Goal: Task Accomplishment & Management: Use online tool/utility

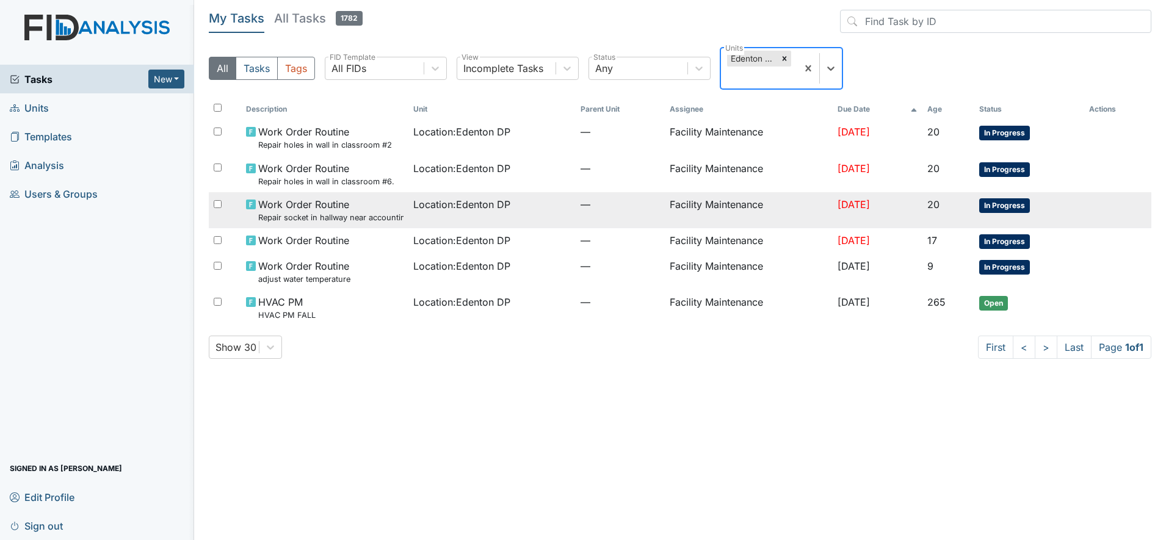
click at [335, 208] on span "Work Order Routine Repair socket in hallway near accounting clerk office." at bounding box center [330, 210] width 145 height 26
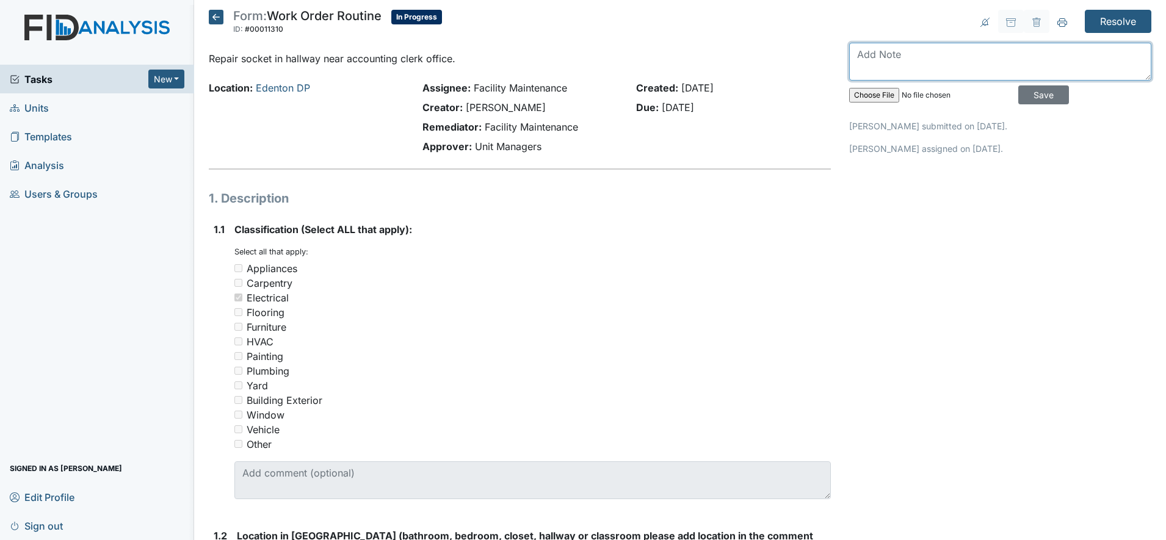
click at [868, 56] on textarea at bounding box center [1000, 62] width 302 height 38
type textarea "socket in hallway near accounting clerk office is repair"
click at [1022, 87] on input "Save" at bounding box center [1044, 94] width 51 height 19
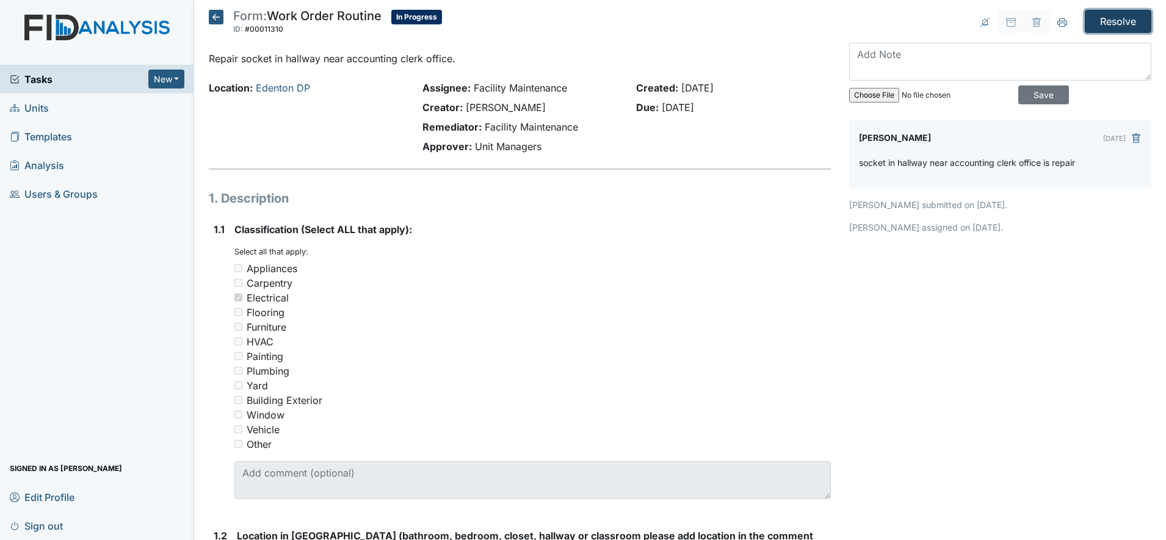
drag, startPoint x: 1089, startPoint y: 15, endPoint x: 1103, endPoint y: 18, distance: 14.4
click at [1103, 18] on input "Resolve" at bounding box center [1118, 21] width 67 height 23
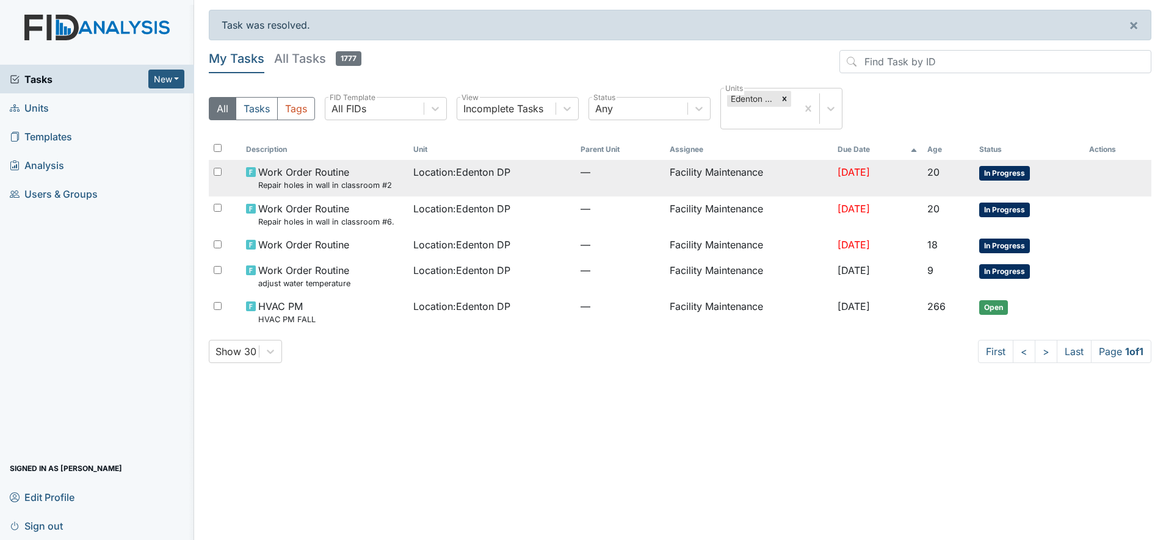
click at [455, 173] on span "Location : Edenton DP" at bounding box center [461, 172] width 97 height 15
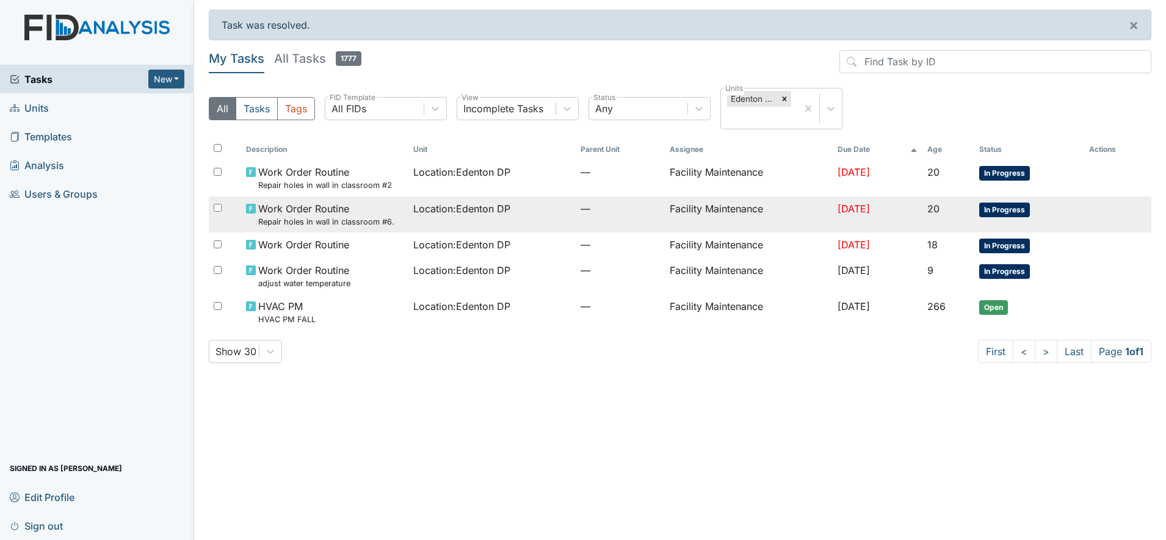
click at [286, 219] on small "Repair holes in wall in classroom #6." at bounding box center [326, 222] width 136 height 12
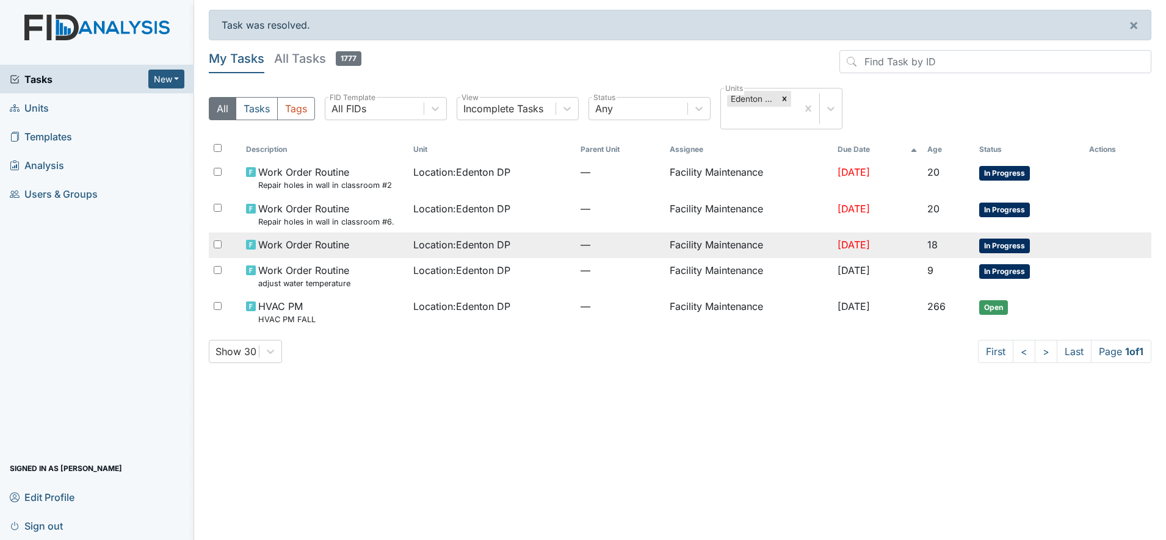
click at [294, 247] on span "Work Order Routine" at bounding box center [303, 245] width 91 height 15
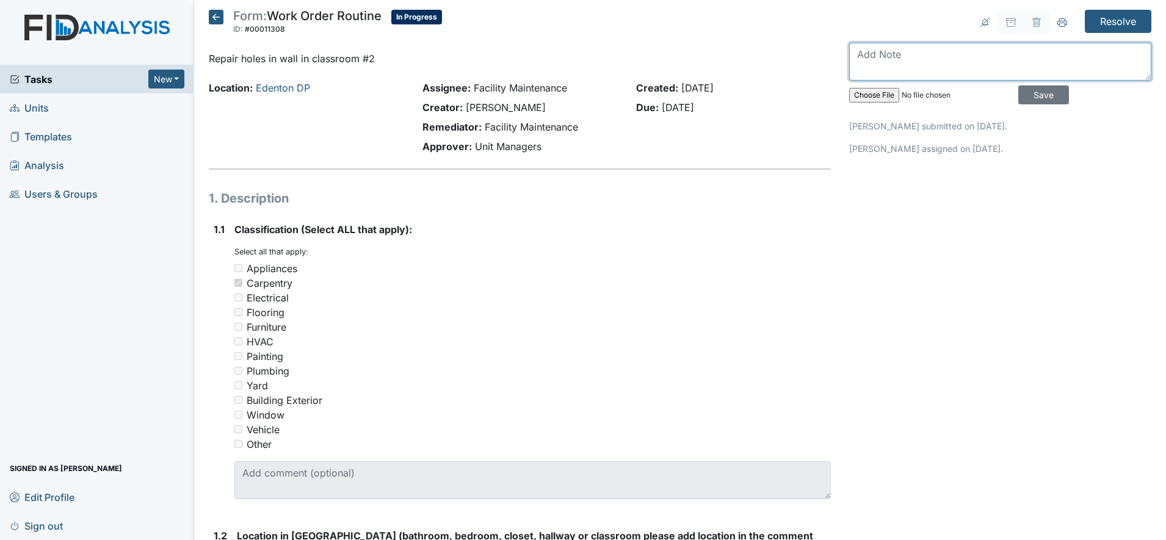
click at [864, 61] on textarea at bounding box center [1000, 62] width 302 height 38
type textarea "holes in classroom is repair needs to be sand and paint"
click at [1030, 92] on input "Save" at bounding box center [1044, 94] width 51 height 19
click at [867, 60] on textarea at bounding box center [1000, 62] width 302 height 38
type textarea "holes in classroom #6 is repair needs to be sand and paint"
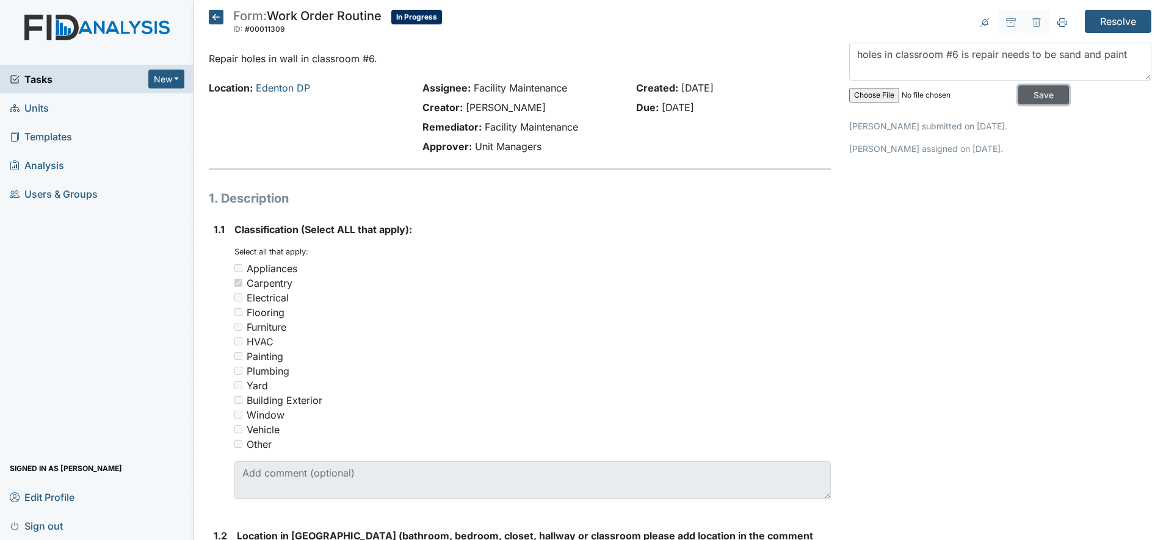
click at [1022, 96] on input "Save" at bounding box center [1044, 94] width 51 height 19
